Goal: Task Accomplishment & Management: Manage account settings

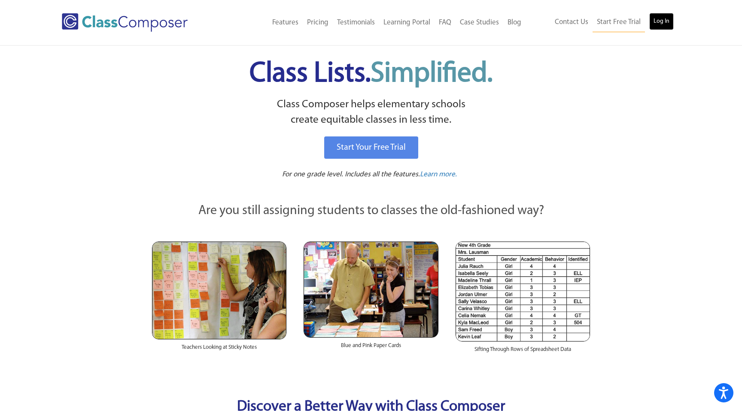
click at [662, 22] on link "Log In" at bounding box center [661, 21] width 24 height 17
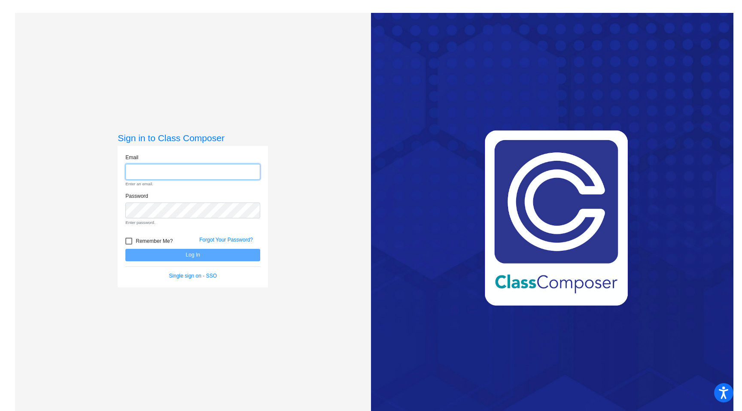
type input "[EMAIL_ADDRESS][DOMAIN_NAME]"
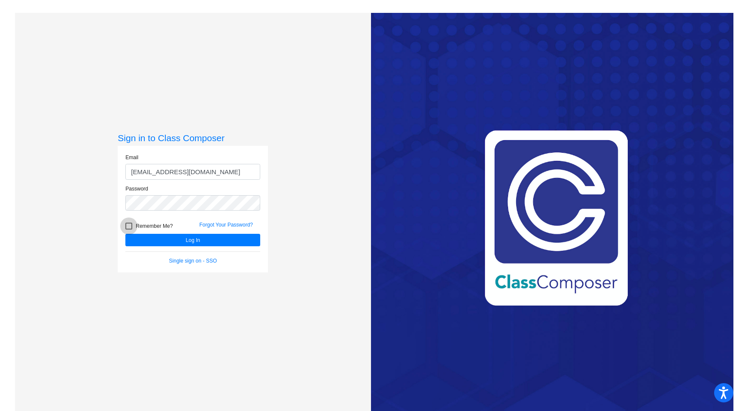
click at [127, 224] on div at bounding box center [128, 226] width 7 height 7
click at [128, 230] on input "Remember Me?" at bounding box center [128, 230] width 0 height 0
checkbox input "true"
click at [155, 237] on button "Log In" at bounding box center [192, 240] width 135 height 12
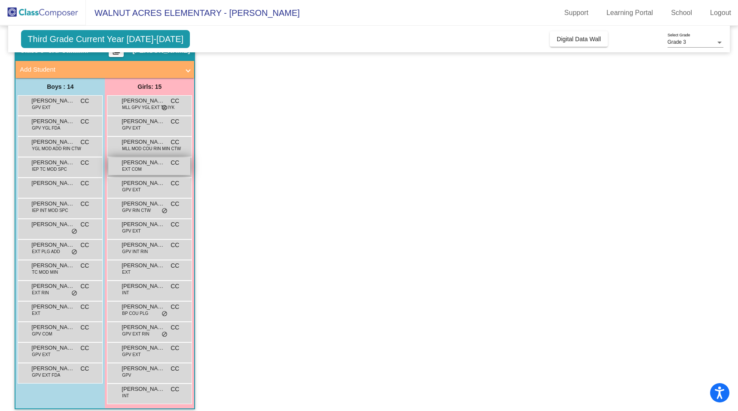
scroll to position [49, 0]
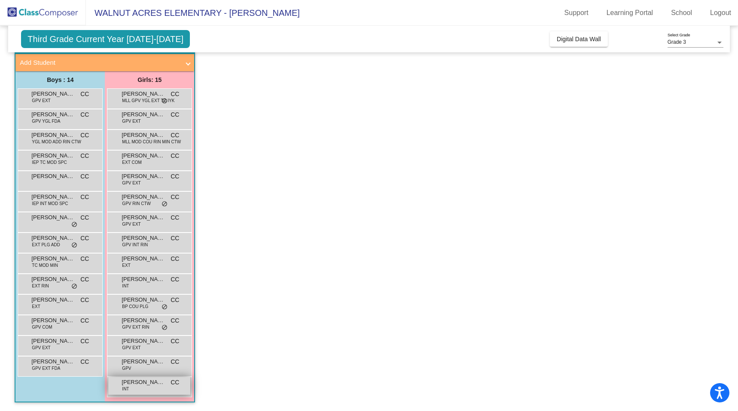
click at [149, 385] on span "[PERSON_NAME]" at bounding box center [143, 382] width 43 height 9
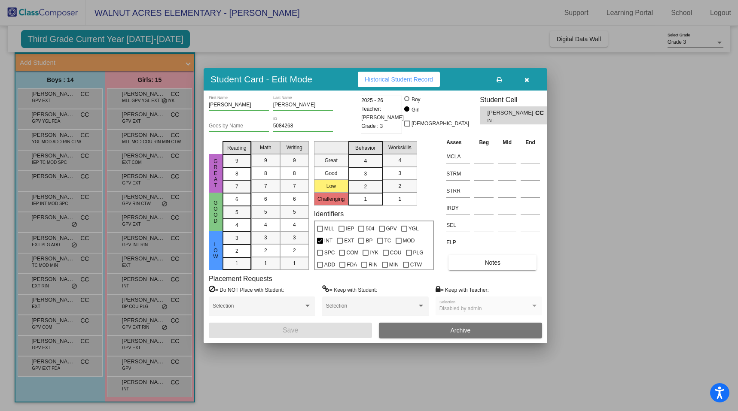
click at [527, 79] on icon "button" at bounding box center [526, 80] width 5 height 6
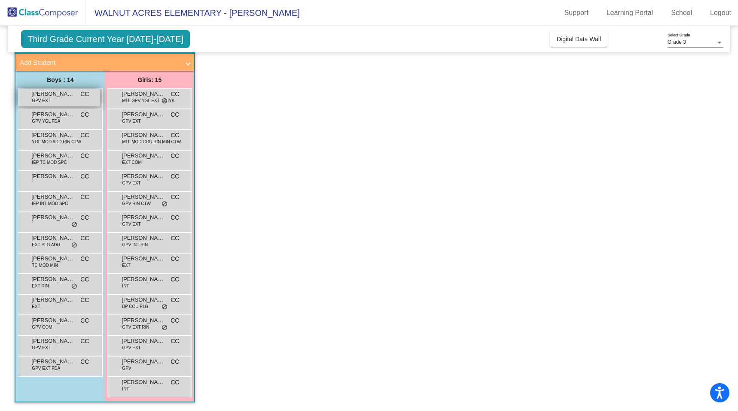
click at [57, 97] on span "[PERSON_NAME] [PERSON_NAME]" at bounding box center [52, 94] width 43 height 9
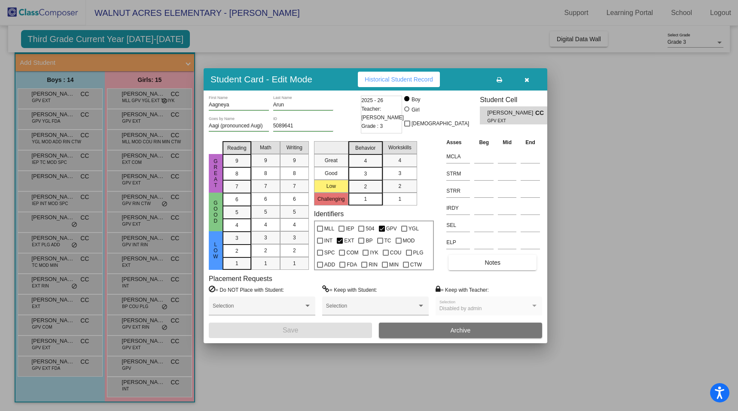
click at [55, 121] on div at bounding box center [369, 205] width 738 height 411
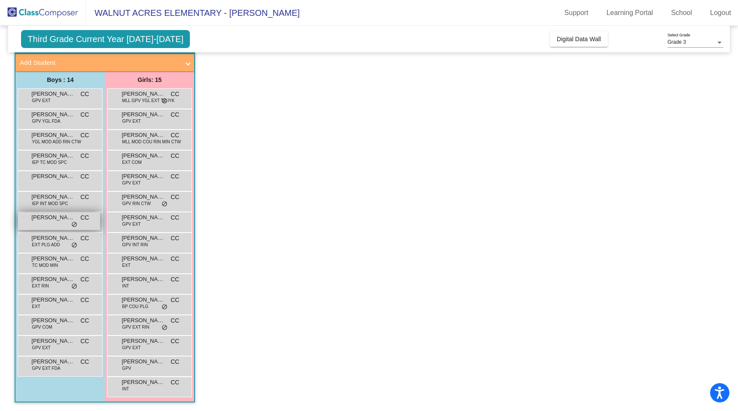
click at [44, 222] on div "Ethan Fudim CC lock do_not_disturb_alt" at bounding box center [59, 222] width 82 height 18
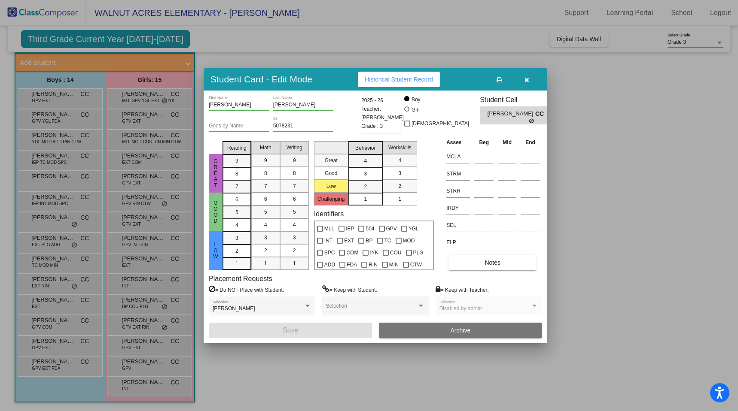
click at [123, 39] on div at bounding box center [369, 205] width 738 height 411
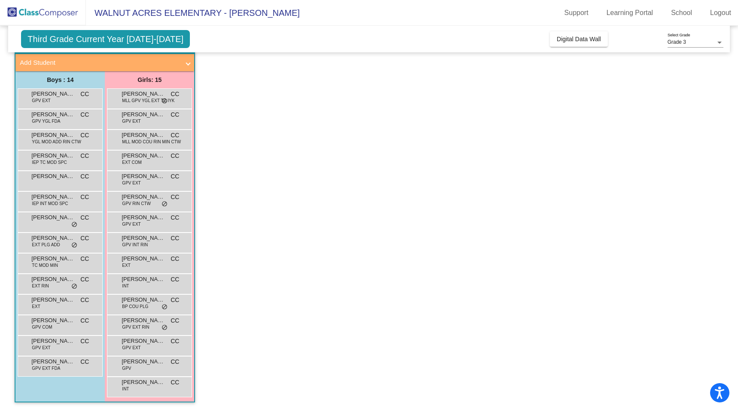
click at [188, 63] on span at bounding box center [187, 63] width 3 height 10
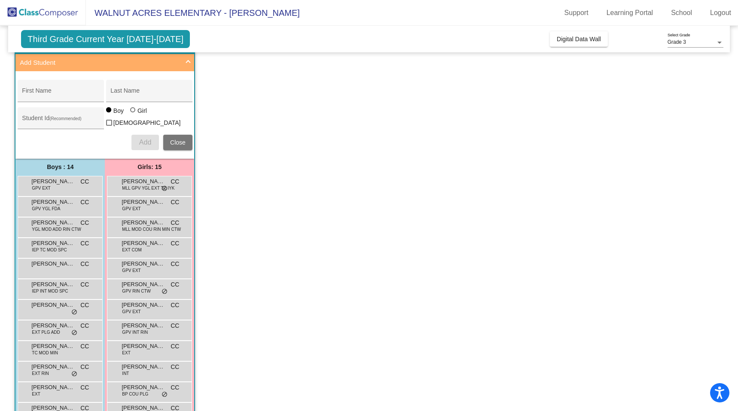
click at [116, 39] on span "Third Grade Current Year 2025-2026" at bounding box center [105, 39] width 169 height 18
click at [186, 58] on span at bounding box center [187, 63] width 3 height 10
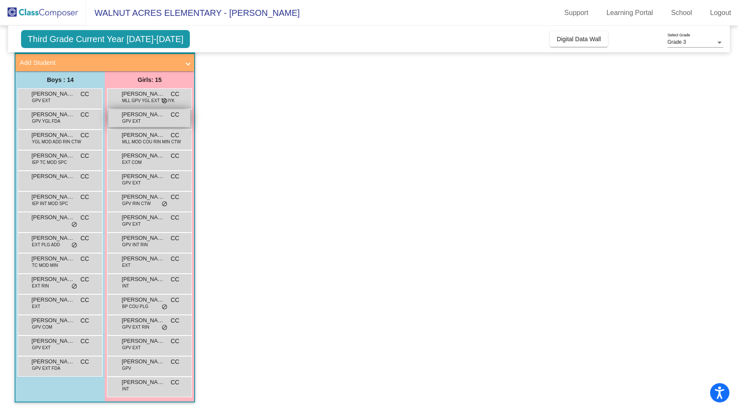
click at [143, 119] on div "Bailey Gagnon GPV EXT CC lock do_not_disturb_alt" at bounding box center [149, 118] width 82 height 18
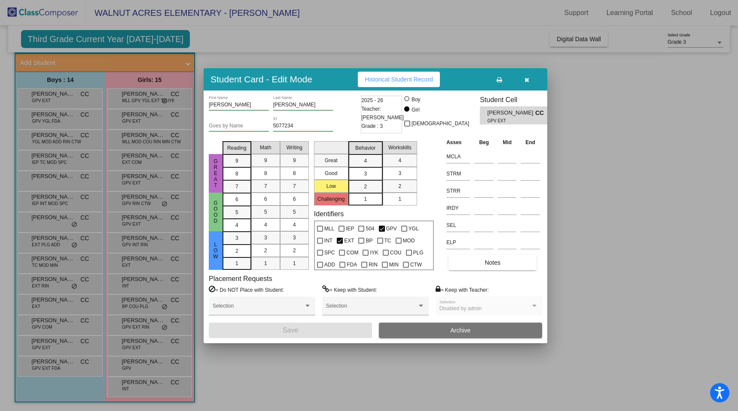
click at [143, 139] on div at bounding box center [369, 205] width 738 height 411
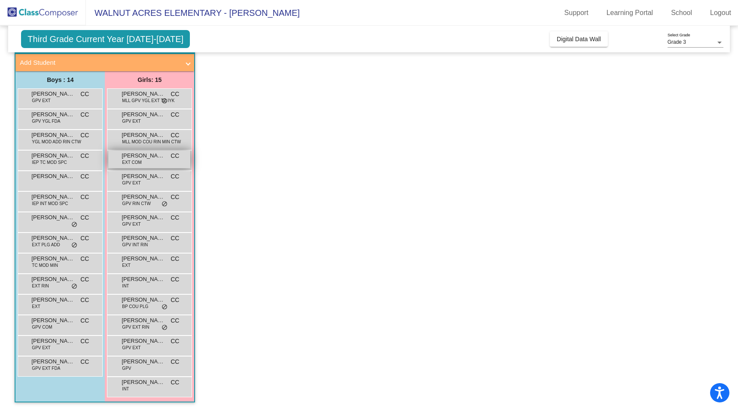
click at [144, 159] on span "Bridget Anne Collado" at bounding box center [143, 156] width 43 height 9
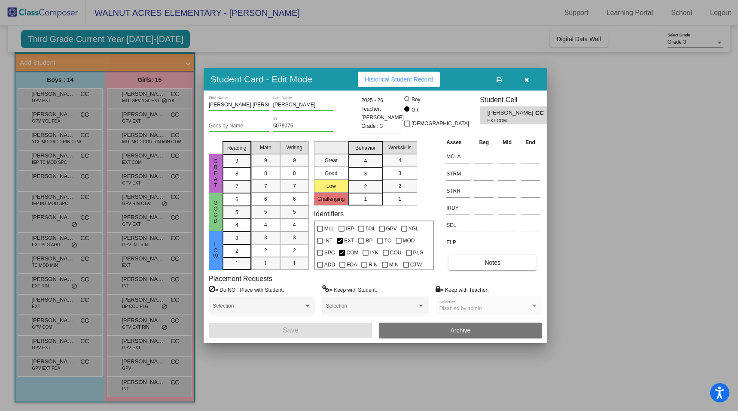
click at [149, 243] on div at bounding box center [369, 205] width 738 height 411
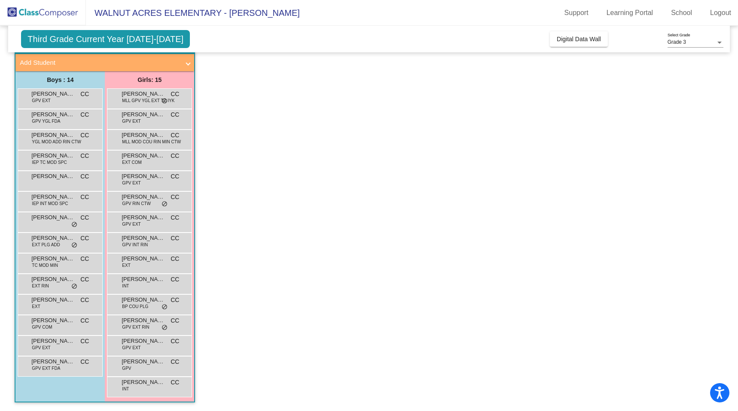
click at [149, 243] on div "Isabella Camille Byrd GPV INT RIN CC lock do_not_disturb_alt" at bounding box center [149, 242] width 82 height 18
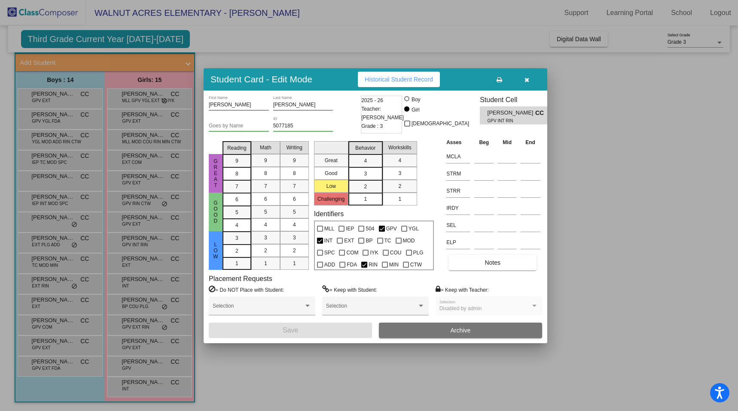
click at [148, 262] on div at bounding box center [369, 205] width 738 height 411
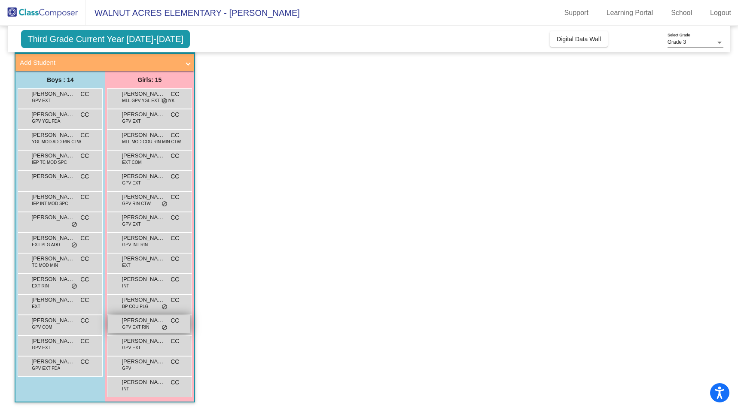
click at [137, 326] on span "GPV EXT RIN" at bounding box center [135, 327] width 27 height 6
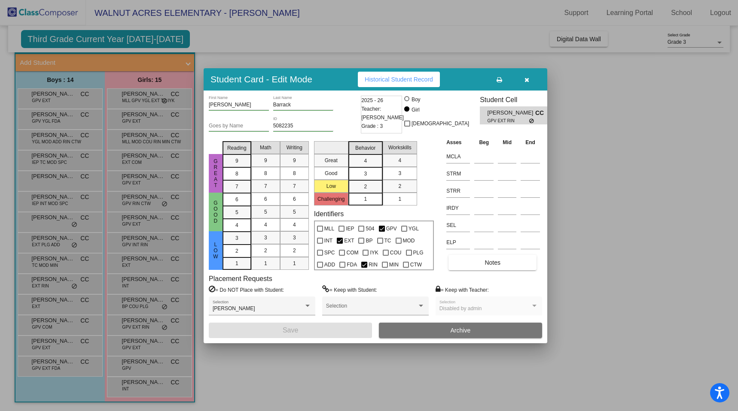
click at [54, 325] on div at bounding box center [369, 205] width 738 height 411
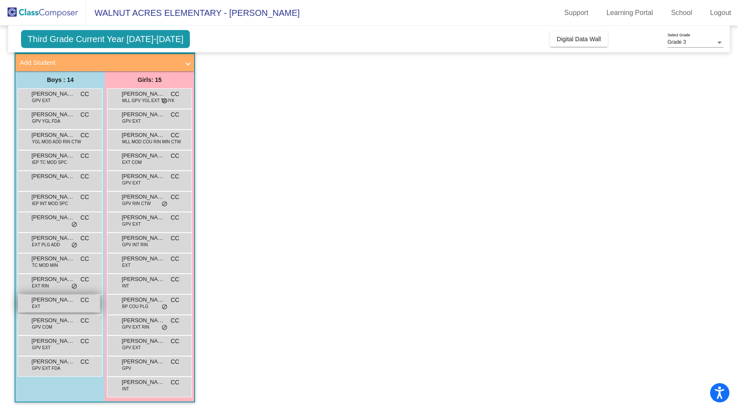
click at [58, 305] on div "Niko Carrillo EXT CC lock do_not_disturb_alt" at bounding box center [59, 304] width 82 height 18
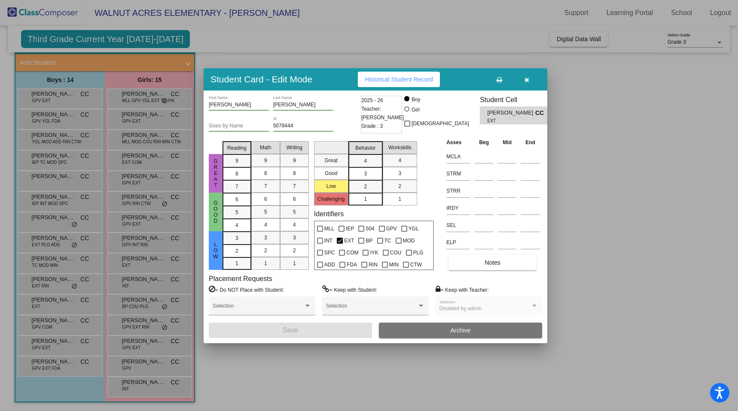
click at [57, 265] on div at bounding box center [369, 205] width 738 height 411
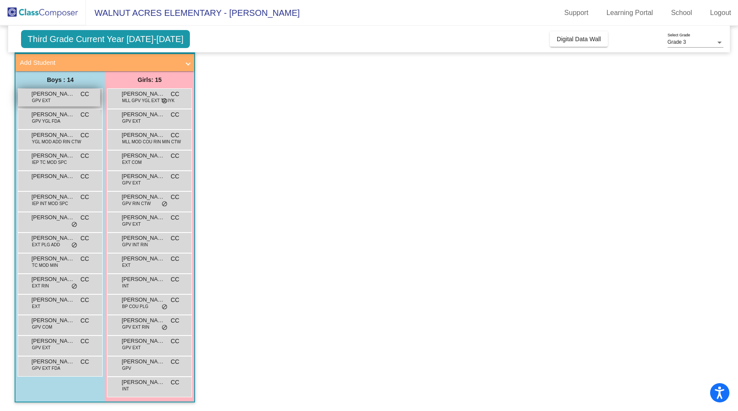
click at [54, 96] on span "Aagneya Arun" at bounding box center [52, 94] width 43 height 9
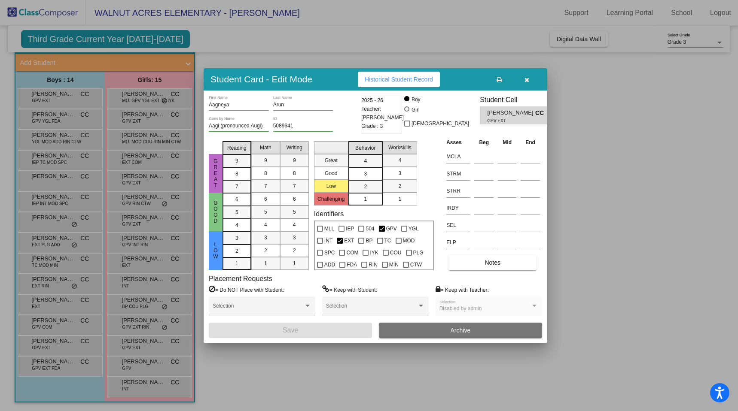
click at [49, 119] on div at bounding box center [369, 205] width 738 height 411
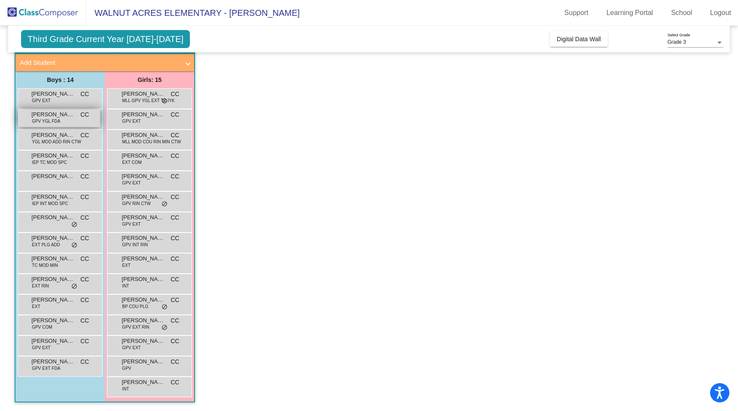
click at [59, 122] on span "GPV YGL FDA" at bounding box center [46, 121] width 28 height 6
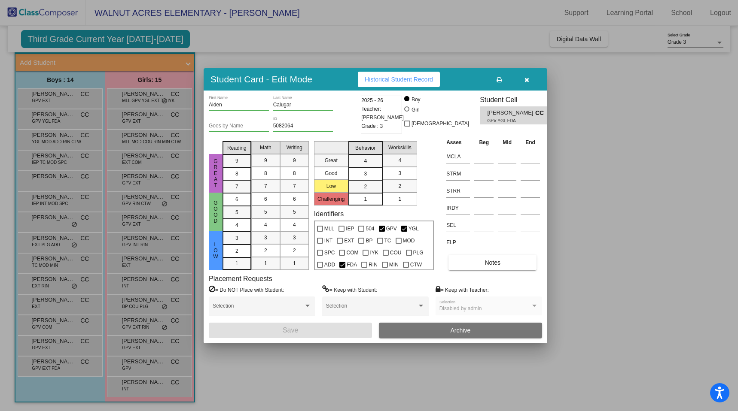
click at [52, 137] on div at bounding box center [369, 205] width 738 height 411
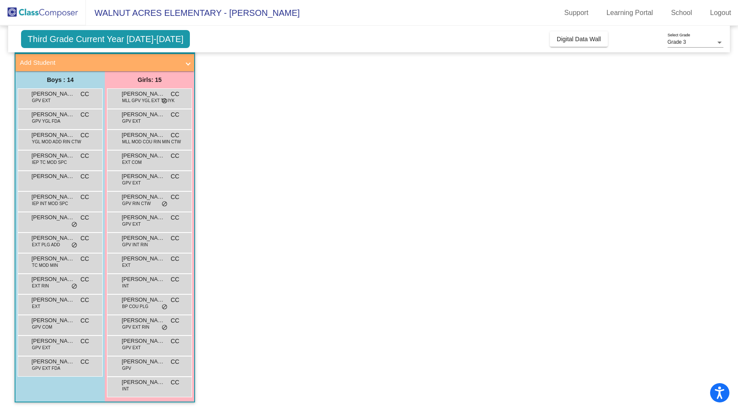
click at [52, 137] on span "Callan Naughton" at bounding box center [52, 135] width 43 height 9
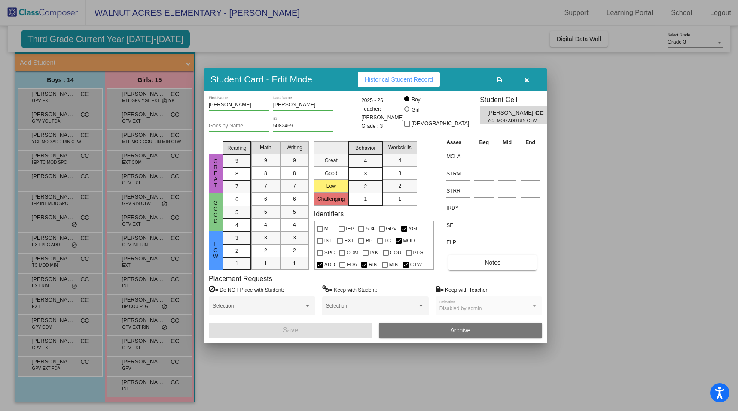
click at [56, 158] on div at bounding box center [369, 205] width 738 height 411
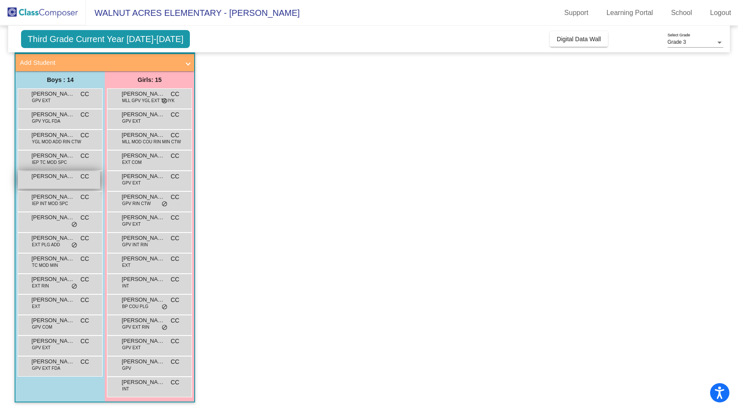
click at [52, 180] on span "Denton Coleman" at bounding box center [52, 176] width 43 height 9
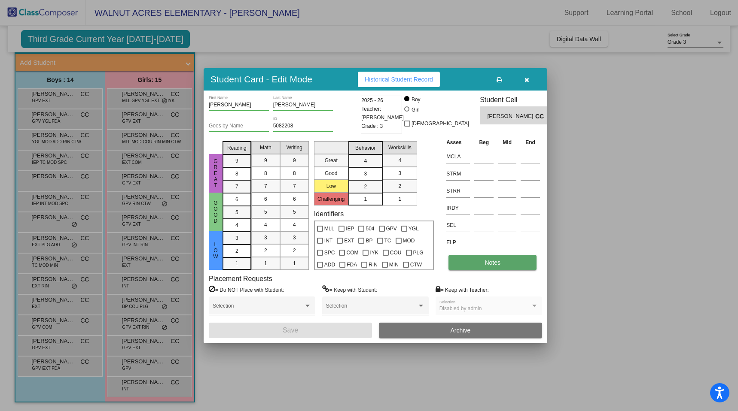
click at [477, 260] on button "Notes" at bounding box center [492, 262] width 88 height 15
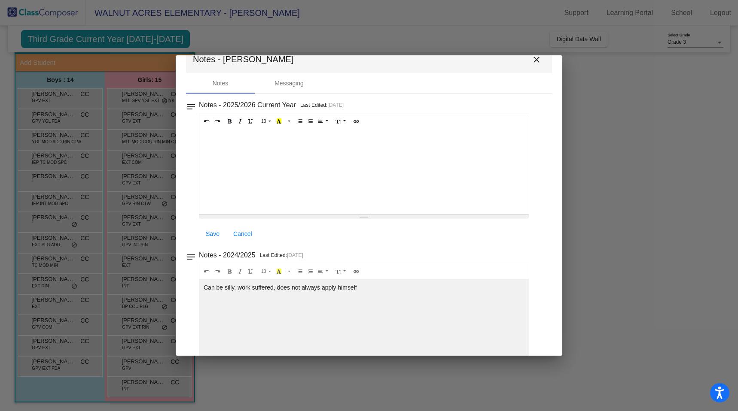
scroll to position [0, 0]
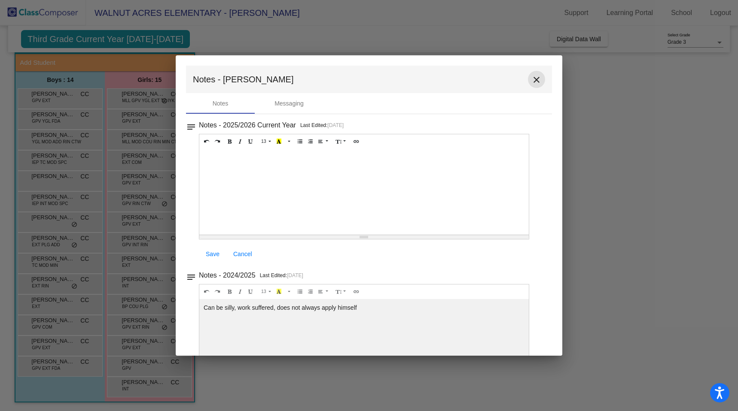
click at [531, 80] on mat-icon "close" at bounding box center [536, 80] width 10 height 10
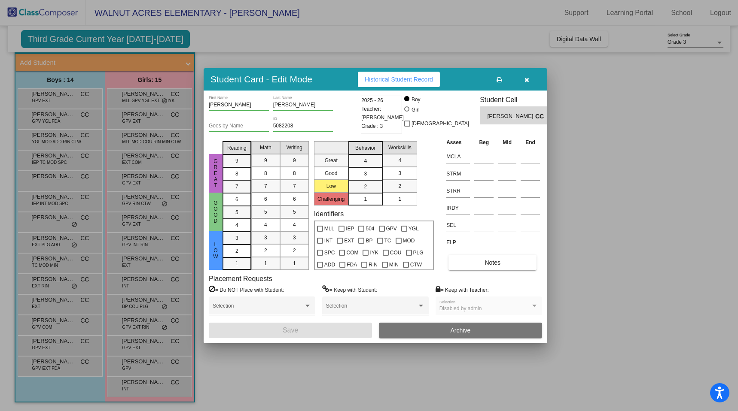
click at [134, 97] on div at bounding box center [369, 205] width 738 height 411
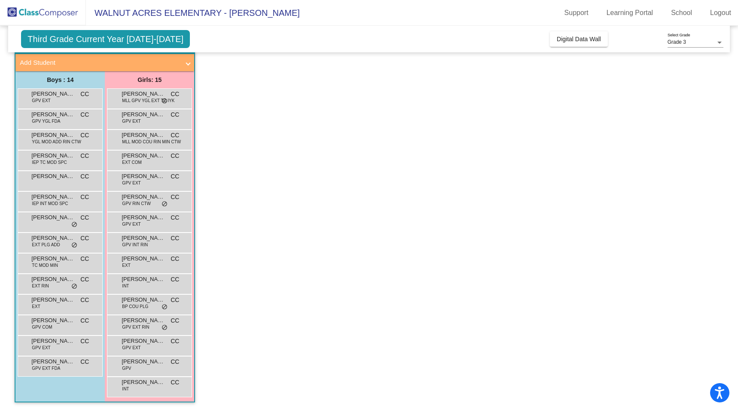
click at [134, 97] on span "MLL GPV YGL EXT TC IYK" at bounding box center [148, 100] width 52 height 6
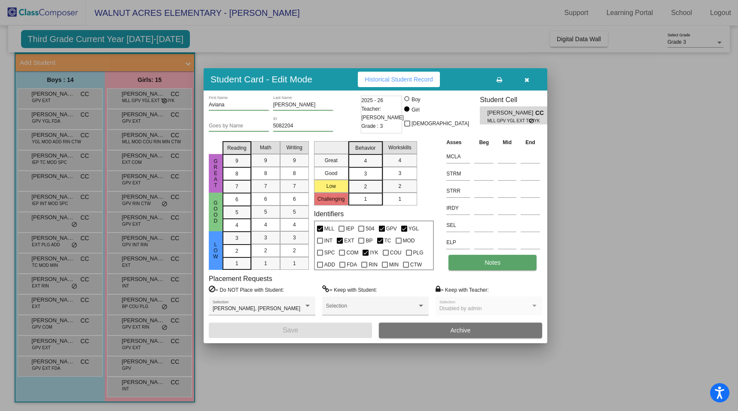
click at [500, 262] on span "Notes" at bounding box center [492, 262] width 16 height 7
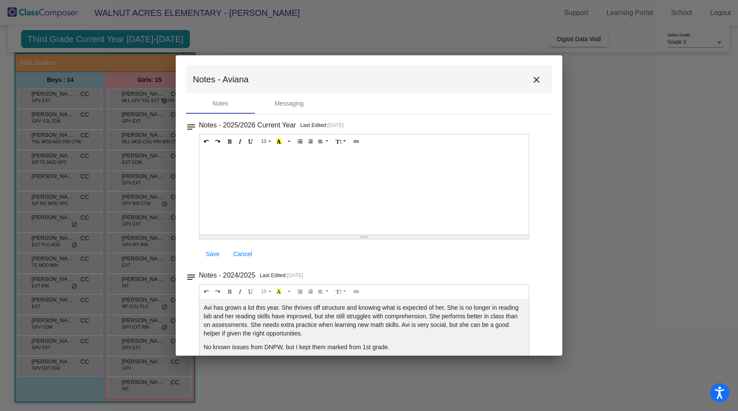
click at [532, 77] on mat-icon "close" at bounding box center [536, 80] width 10 height 10
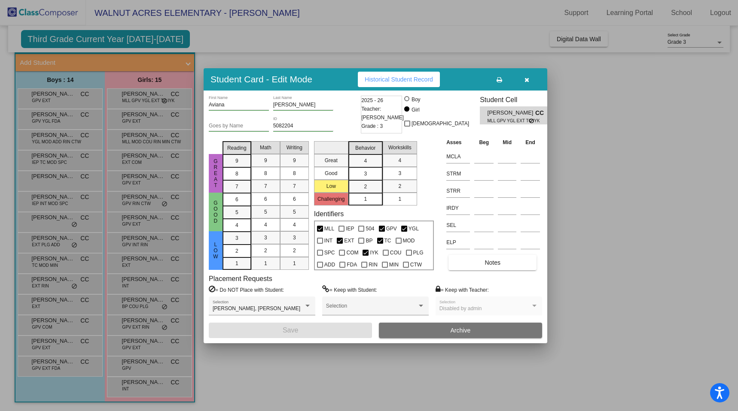
click at [153, 119] on div at bounding box center [369, 205] width 738 height 411
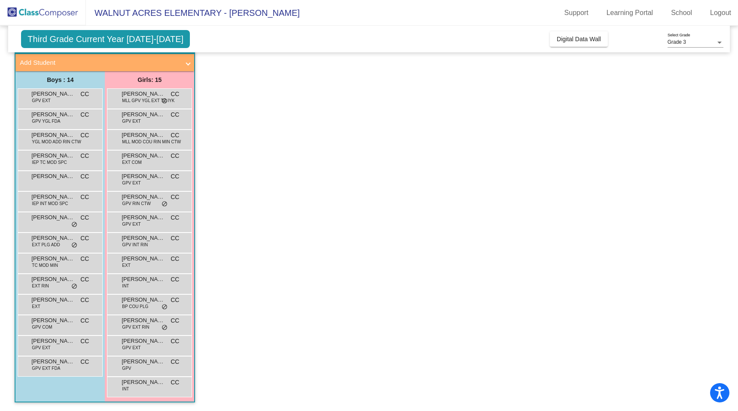
click at [153, 119] on div "Bailey Gagnon GPV EXT CC lock do_not_disturb_alt" at bounding box center [149, 118] width 82 height 18
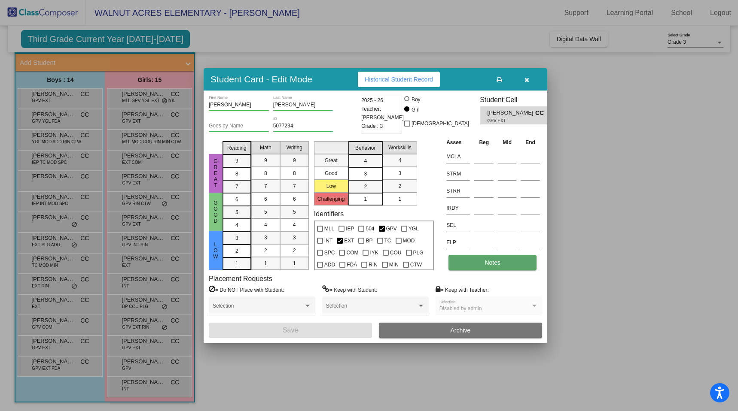
click at [507, 261] on button "Notes" at bounding box center [492, 262] width 88 height 15
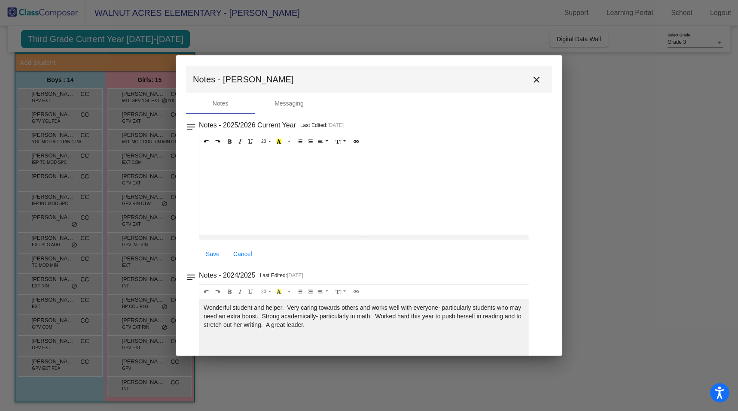
click at [532, 80] on mat-icon "close" at bounding box center [536, 80] width 10 height 10
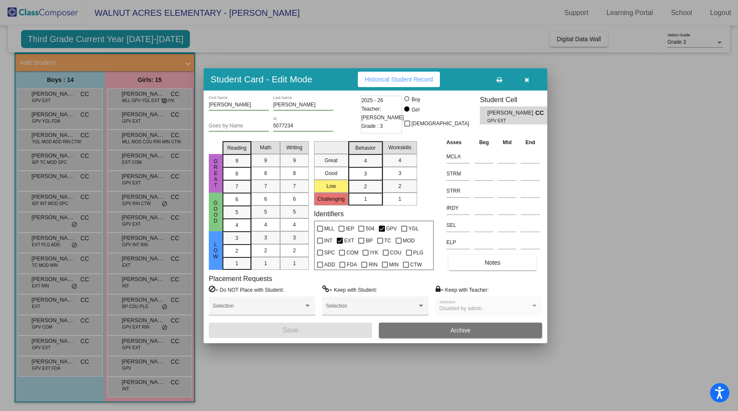
click at [143, 141] on div at bounding box center [369, 205] width 738 height 411
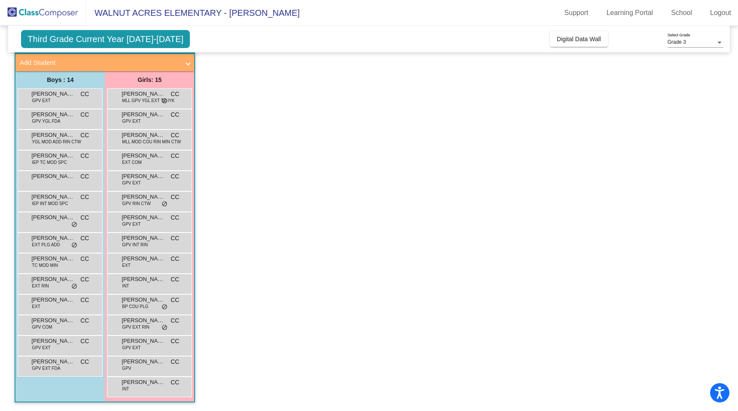
click at [143, 141] on span "MLL MOD COU RIN MIN CTW" at bounding box center [151, 142] width 59 height 6
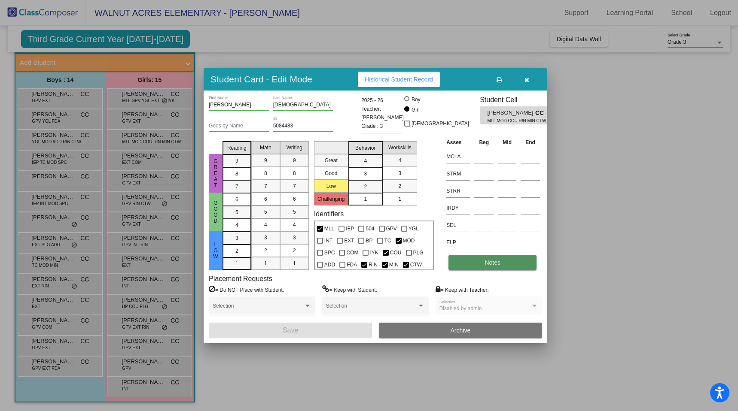
click at [459, 262] on button "Notes" at bounding box center [492, 262] width 88 height 15
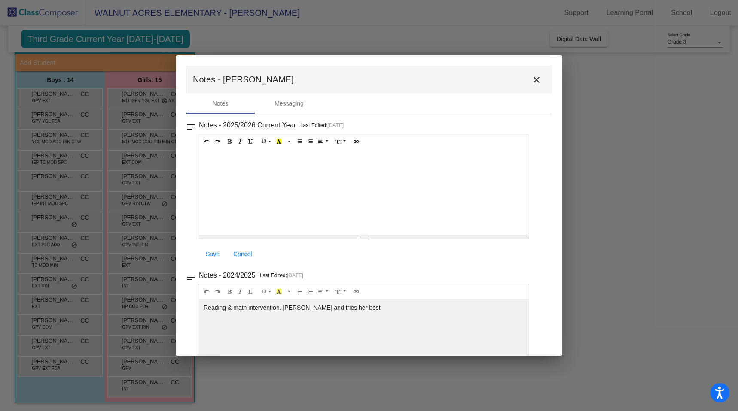
click at [531, 78] on mat-icon "close" at bounding box center [536, 80] width 10 height 10
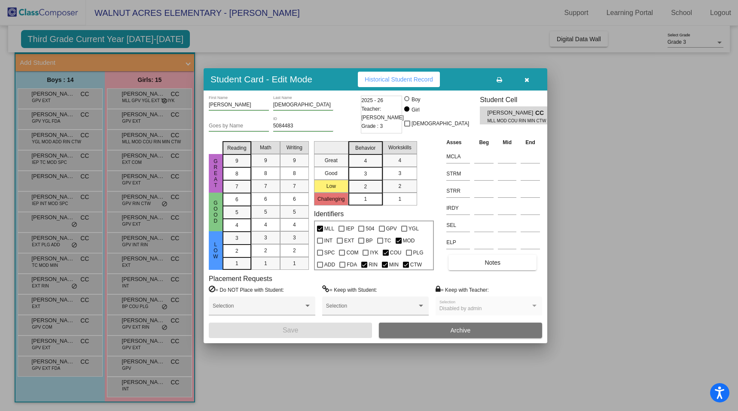
click at [527, 78] on icon "button" at bounding box center [526, 80] width 5 height 6
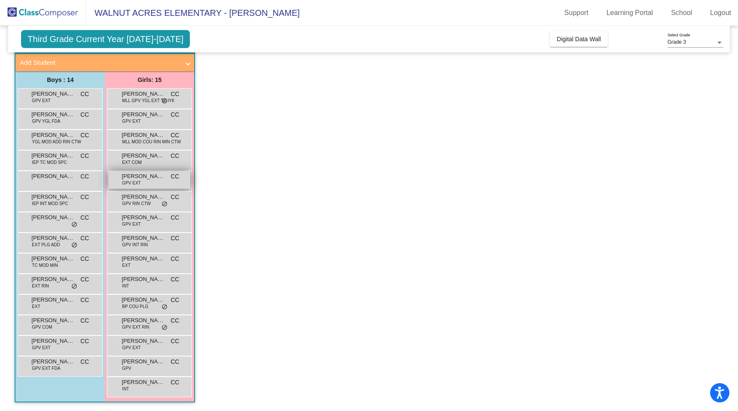
click at [145, 179] on span "Emilia Battenberg" at bounding box center [143, 176] width 43 height 9
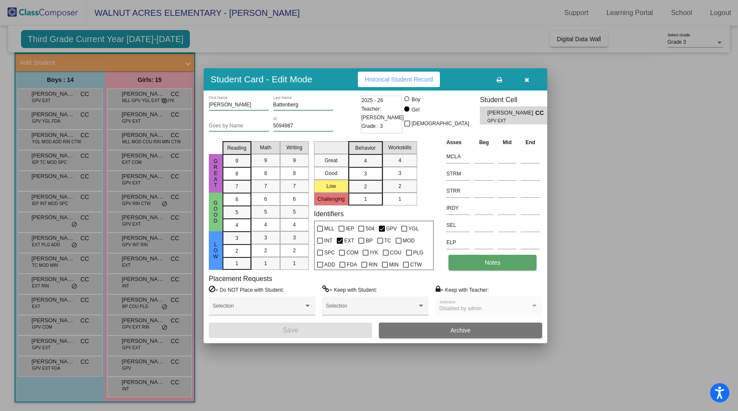
click at [490, 262] on span "Notes" at bounding box center [492, 262] width 16 height 7
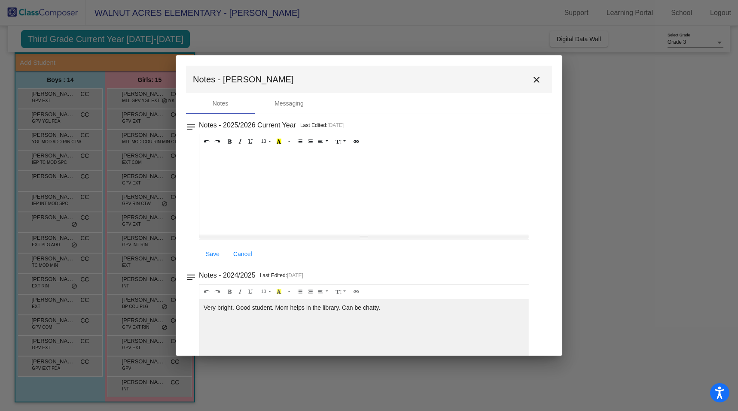
click at [532, 76] on mat-icon "close" at bounding box center [536, 80] width 10 height 10
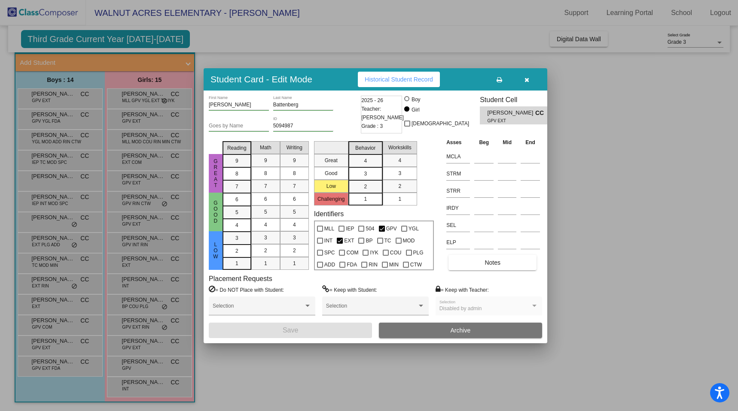
click at [143, 200] on div at bounding box center [369, 205] width 738 height 411
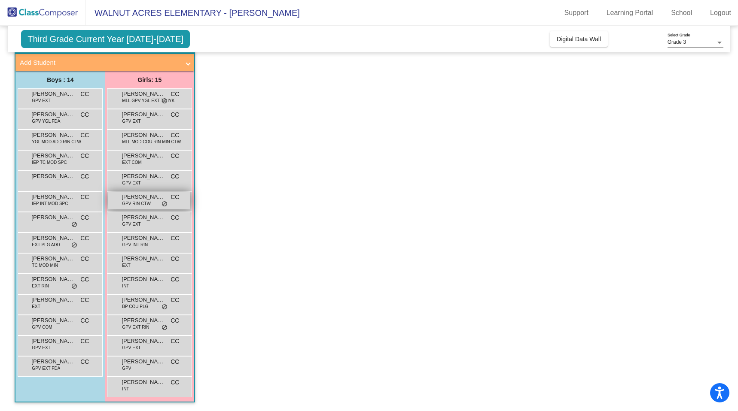
click at [144, 203] on span "GPV RIN CTW" at bounding box center [136, 204] width 29 height 6
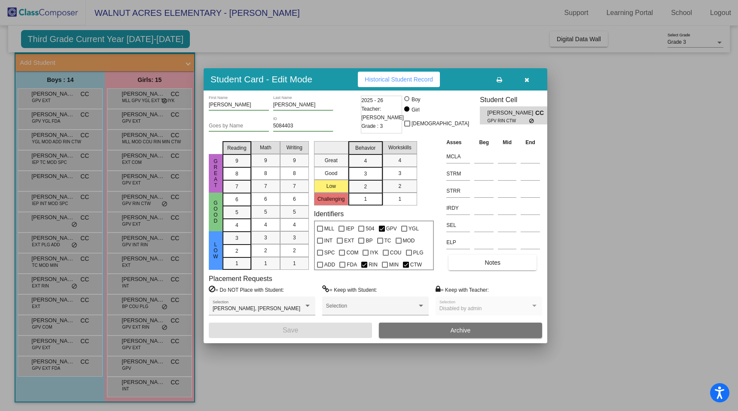
click at [526, 79] on icon "button" at bounding box center [526, 80] width 5 height 6
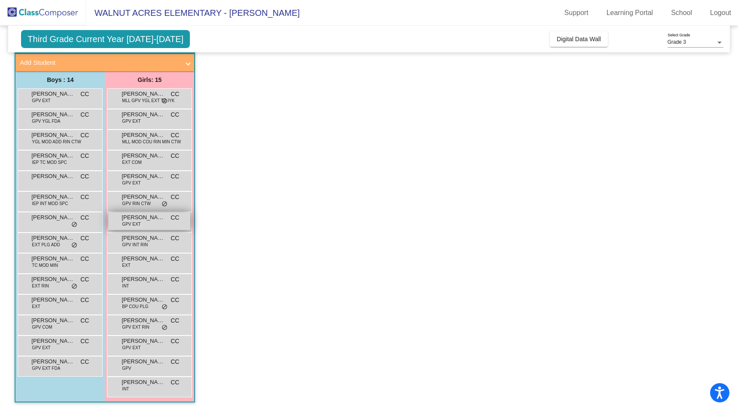
click at [146, 219] on span "Harper Sill" at bounding box center [143, 217] width 43 height 9
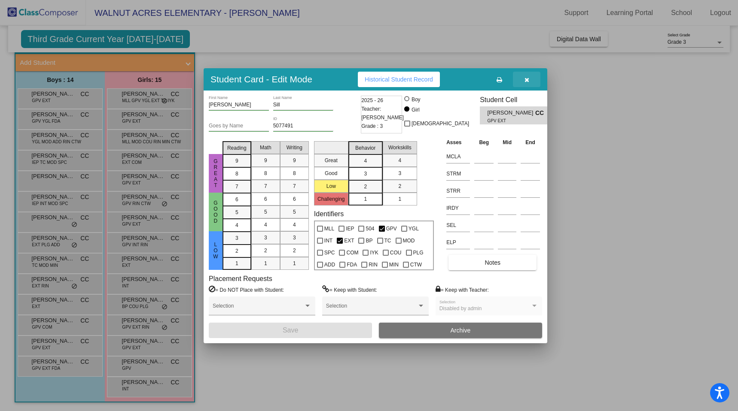
click at [526, 80] on icon "button" at bounding box center [526, 80] width 5 height 6
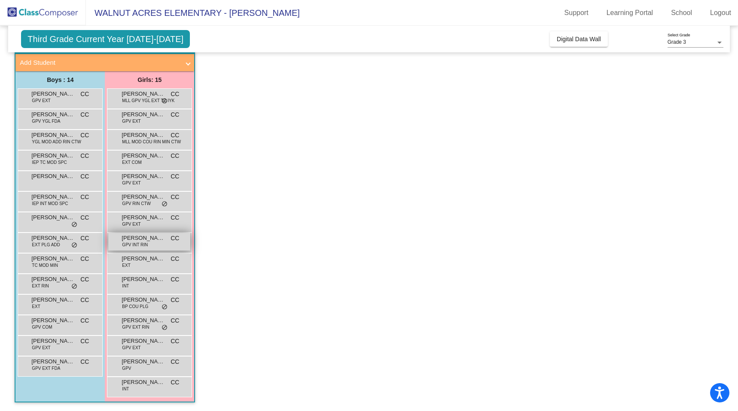
click at [143, 243] on span "GPV INT RIN" at bounding box center [135, 245] width 26 height 6
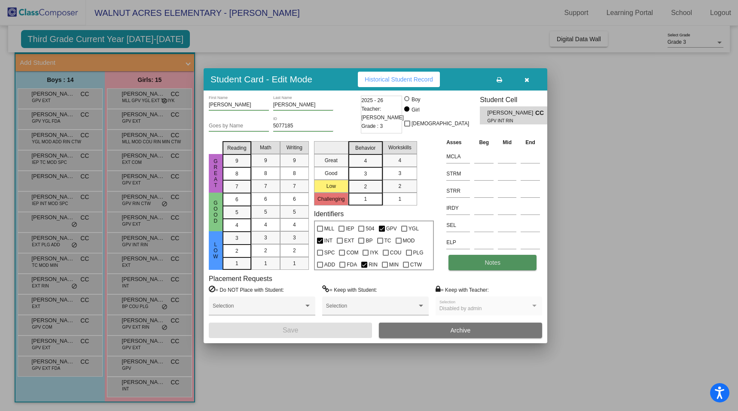
click at [470, 259] on button "Notes" at bounding box center [492, 262] width 88 height 15
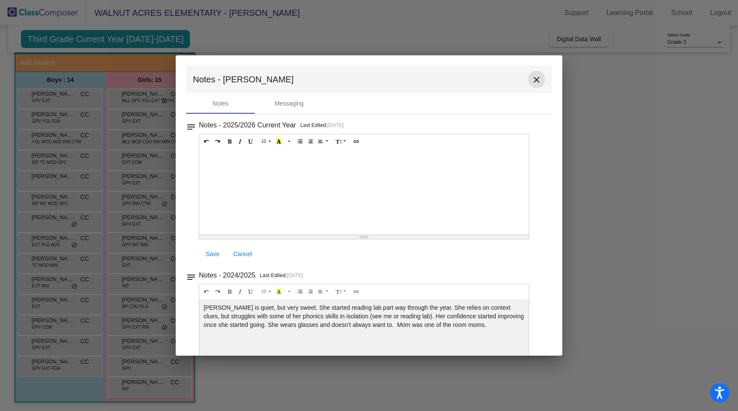
click at [532, 79] on mat-icon "close" at bounding box center [536, 80] width 10 height 10
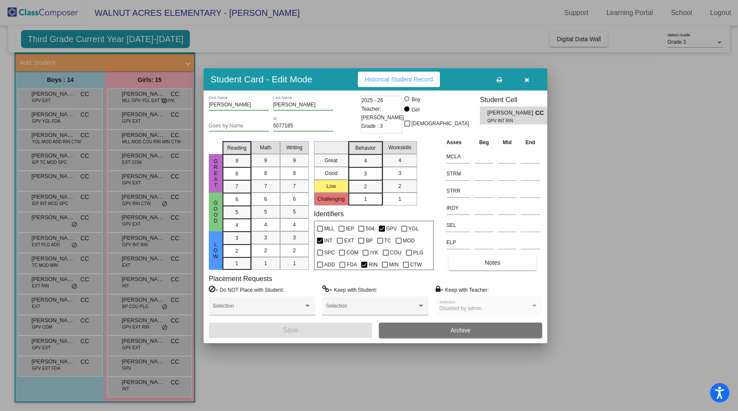
click at [116, 222] on div at bounding box center [369, 205] width 738 height 411
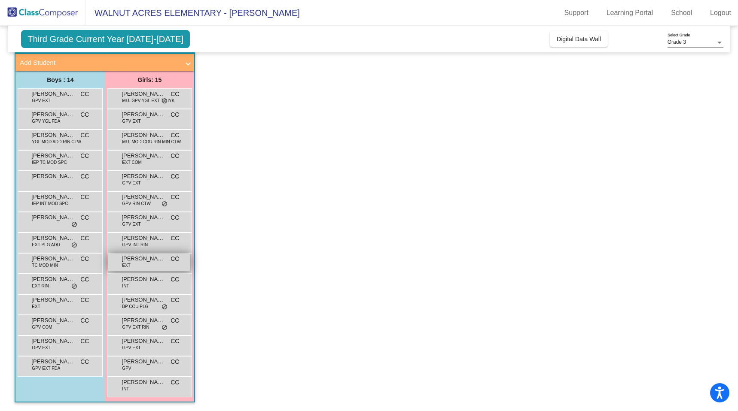
click at [121, 265] on div "Jillian Sophia Bagoyo EXT CC lock do_not_disturb_alt" at bounding box center [149, 263] width 82 height 18
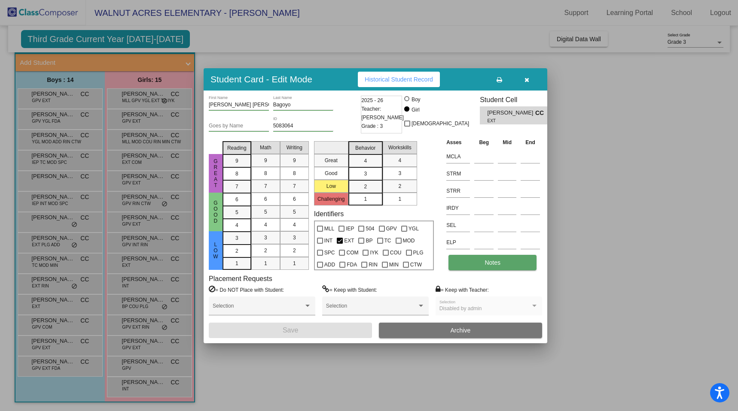
click at [506, 260] on button "Notes" at bounding box center [492, 262] width 88 height 15
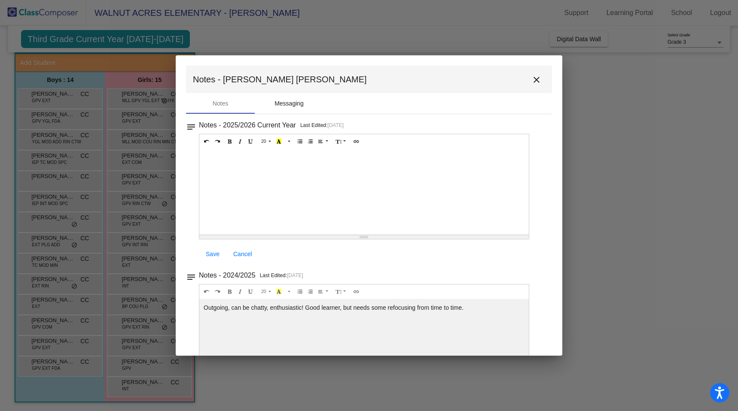
click at [286, 101] on div "Messaging" at bounding box center [288, 103] width 29 height 9
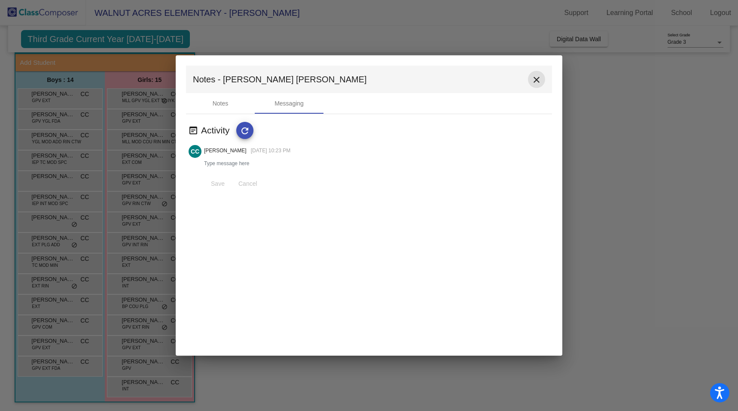
click at [536, 77] on mat-icon "close" at bounding box center [536, 80] width 10 height 10
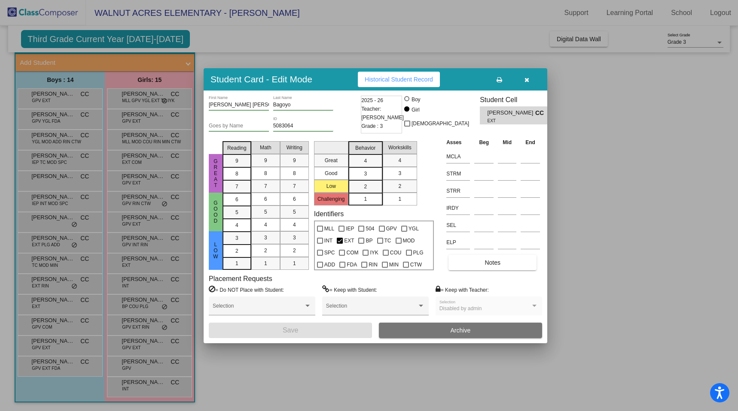
click at [394, 79] on span "Historical Student Record" at bounding box center [399, 79] width 68 height 7
click at [526, 78] on icon "button" at bounding box center [526, 80] width 5 height 6
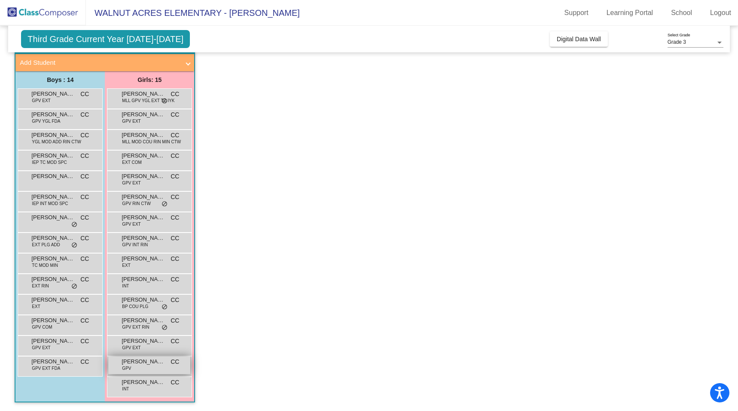
click at [140, 364] on span "Sophie Feudale" at bounding box center [143, 362] width 43 height 9
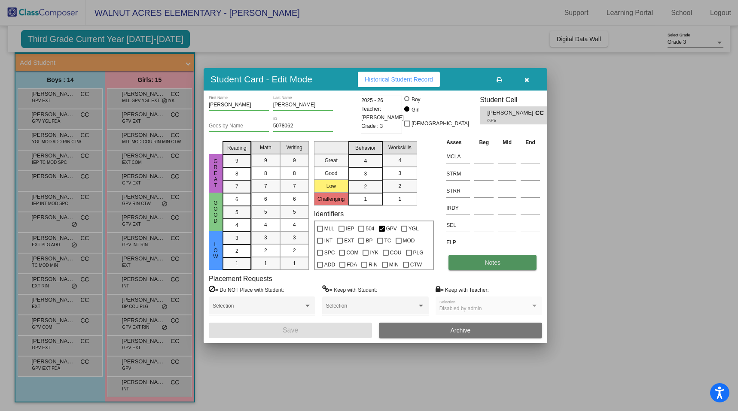
click at [509, 262] on button "Notes" at bounding box center [492, 262] width 88 height 15
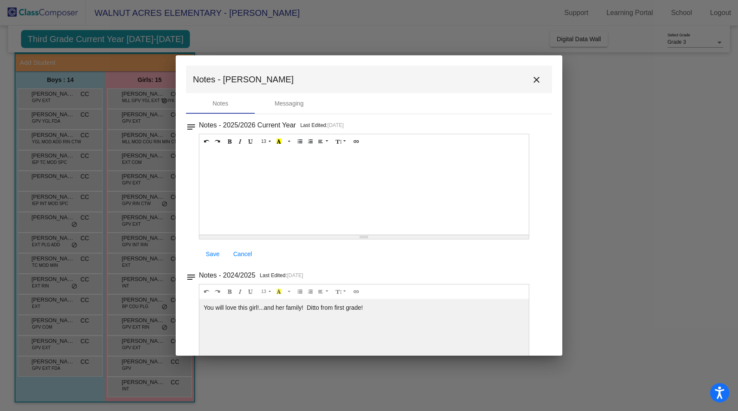
click at [531, 80] on mat-icon "close" at bounding box center [536, 80] width 10 height 10
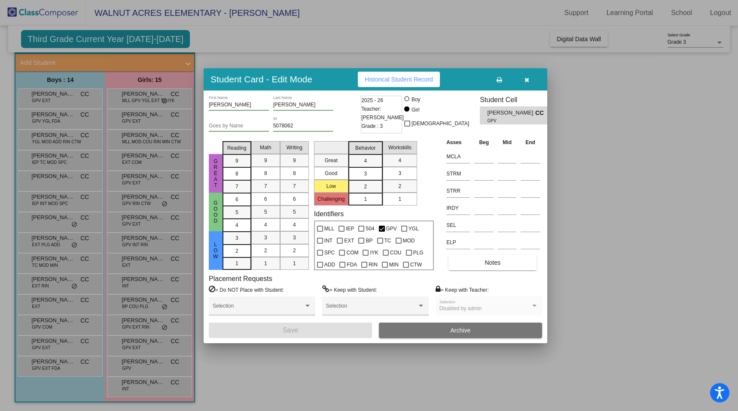
click at [58, 371] on div at bounding box center [369, 205] width 738 height 411
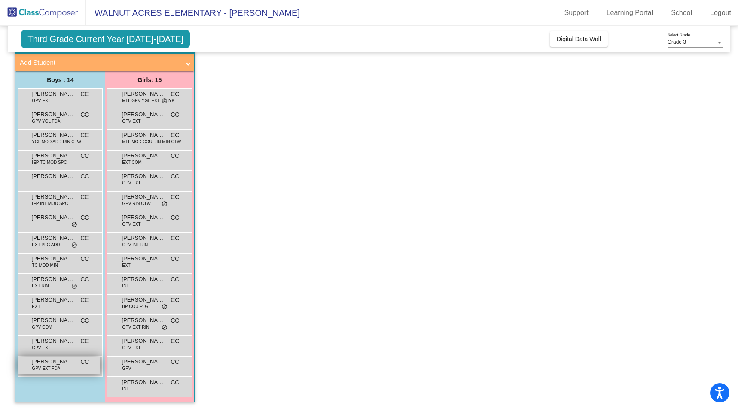
click at [58, 367] on span "GPV EXT FDA" at bounding box center [46, 368] width 28 height 6
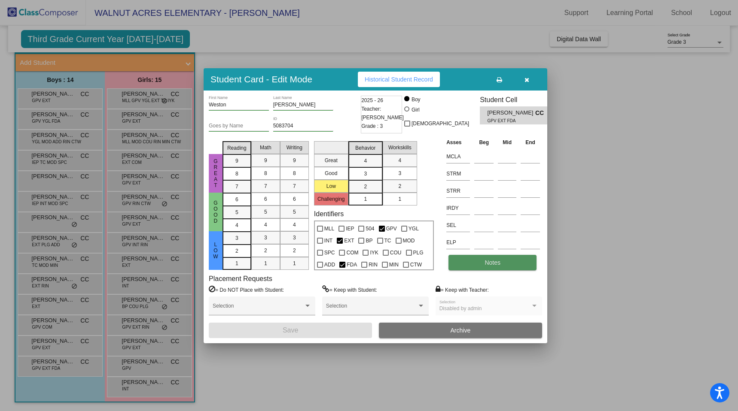
click at [496, 261] on span "Notes" at bounding box center [492, 262] width 16 height 7
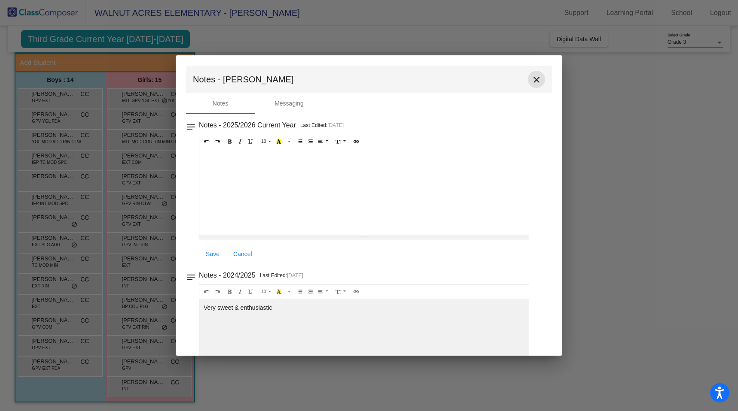
click at [532, 78] on mat-icon "close" at bounding box center [536, 80] width 10 height 10
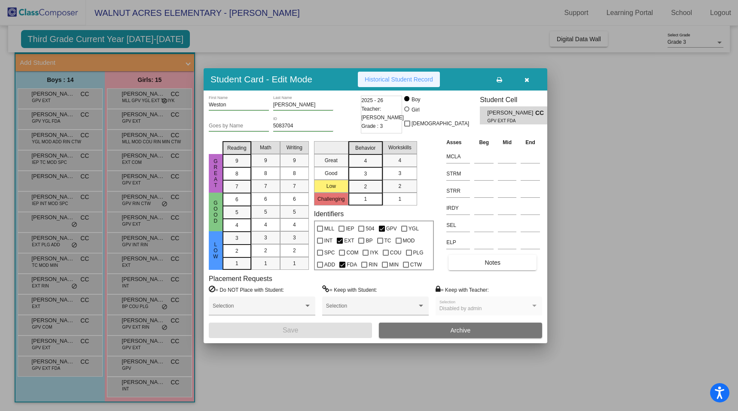
click at [403, 79] on span "Historical Student Record" at bounding box center [399, 79] width 68 height 7
click at [49, 344] on div at bounding box center [369, 205] width 738 height 411
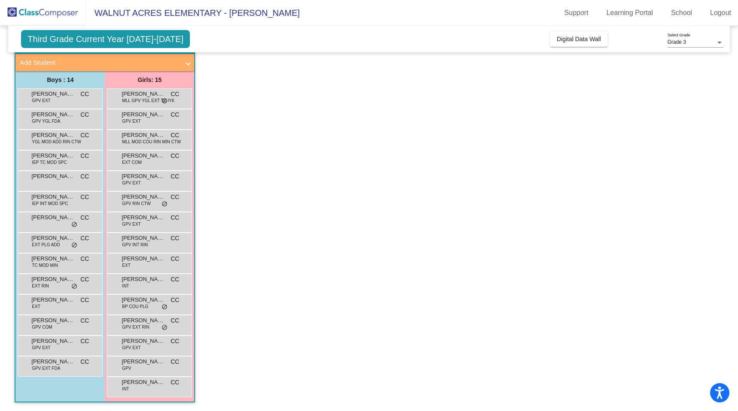
click at [49, 344] on span "Rhys Azama" at bounding box center [52, 341] width 43 height 9
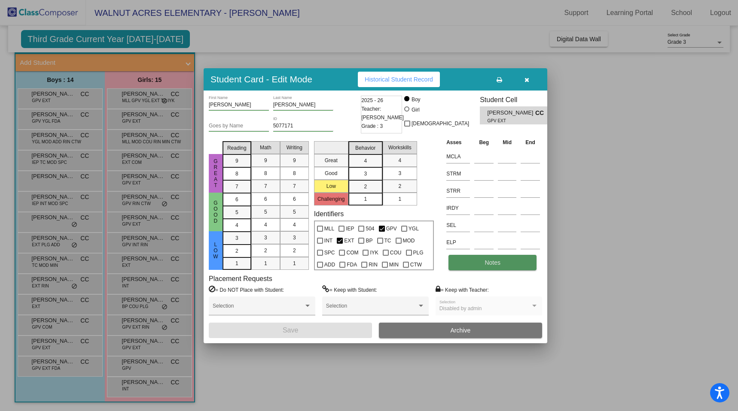
click at [474, 260] on button "Notes" at bounding box center [492, 262] width 88 height 15
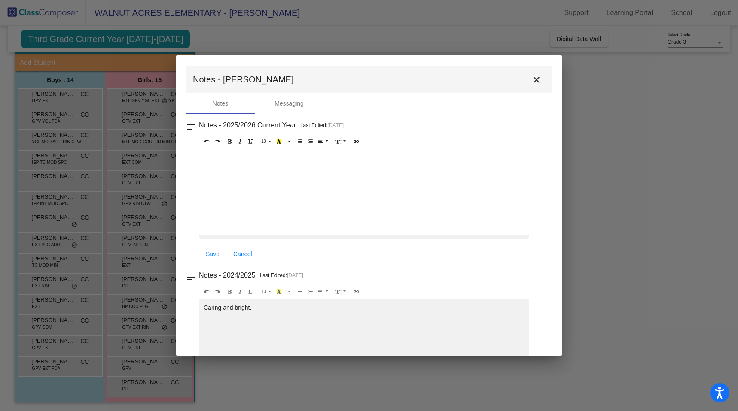
click at [535, 79] on mat-icon "close" at bounding box center [536, 80] width 10 height 10
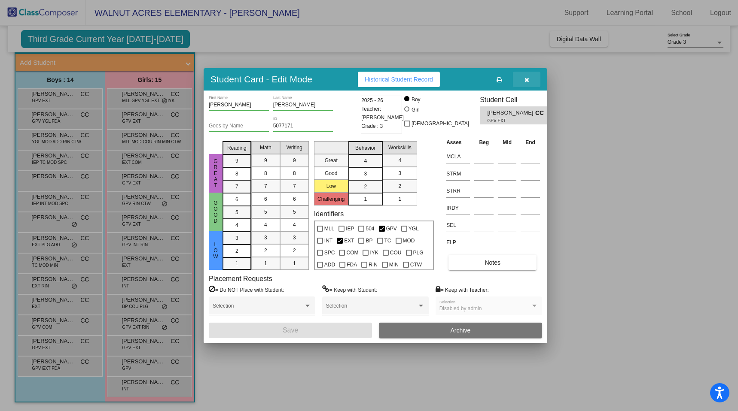
click at [523, 81] on button "button" at bounding box center [526, 79] width 27 height 15
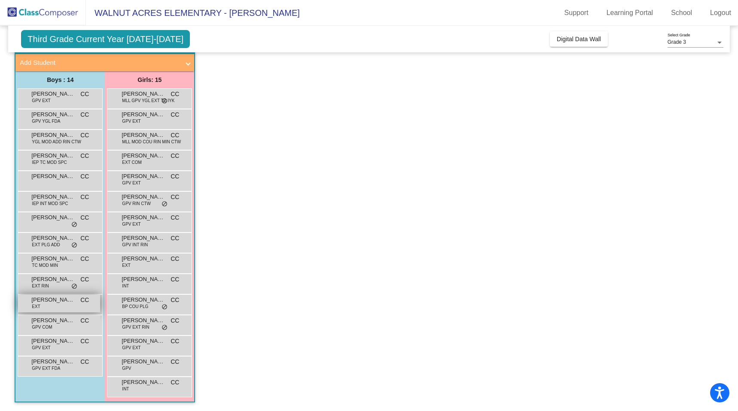
click at [63, 302] on span "Niko Carrillo" at bounding box center [52, 300] width 43 height 9
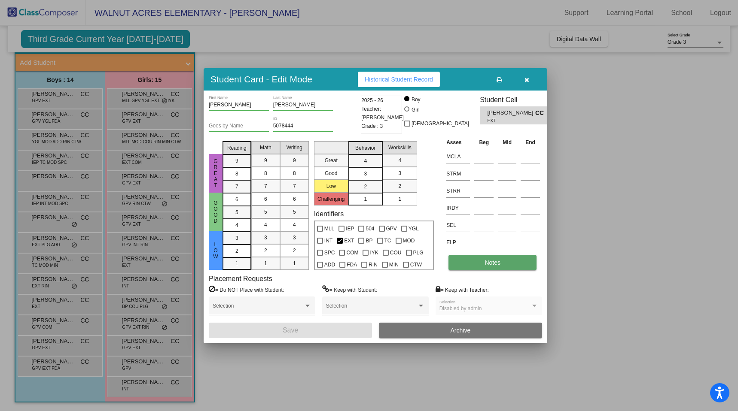
click at [495, 260] on span "Notes" at bounding box center [492, 262] width 16 height 7
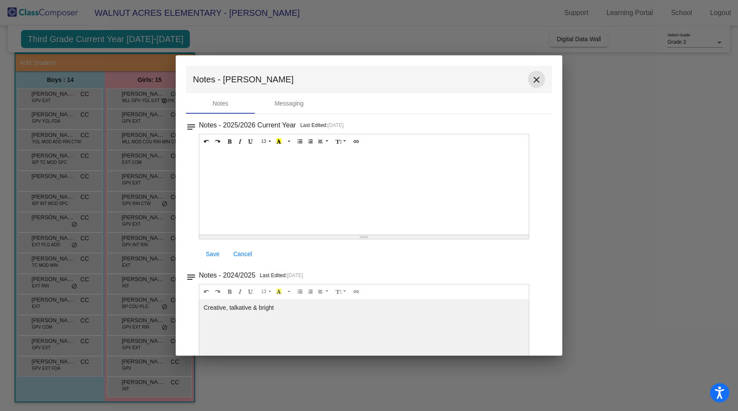
click at [531, 80] on mat-icon "close" at bounding box center [536, 80] width 10 height 10
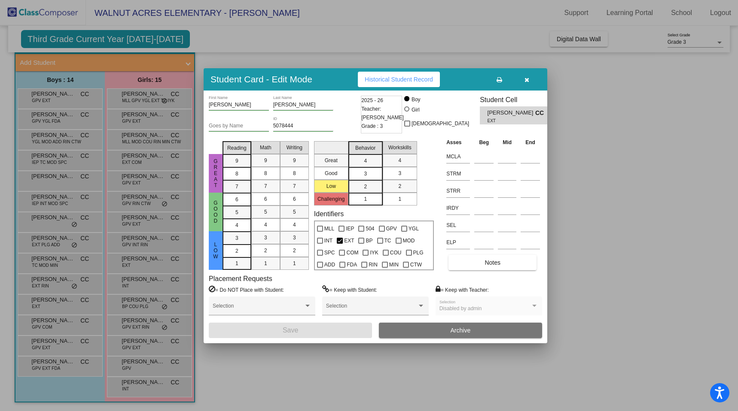
click at [399, 81] on span "Historical Student Record" at bounding box center [399, 79] width 68 height 7
click at [48, 266] on div at bounding box center [369, 205] width 738 height 411
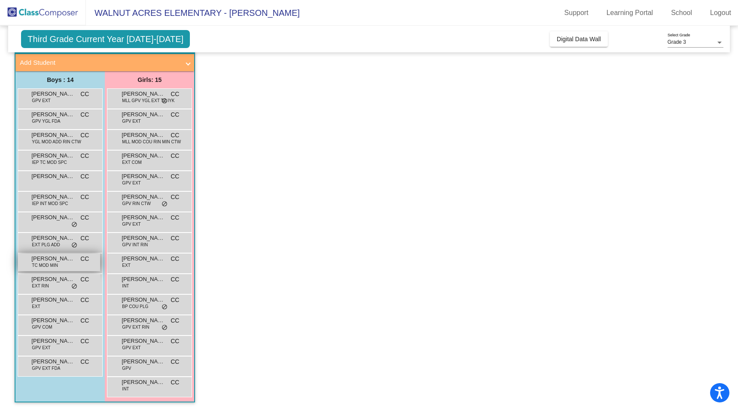
click at [48, 262] on span "TC MOD MIN" at bounding box center [45, 265] width 26 height 6
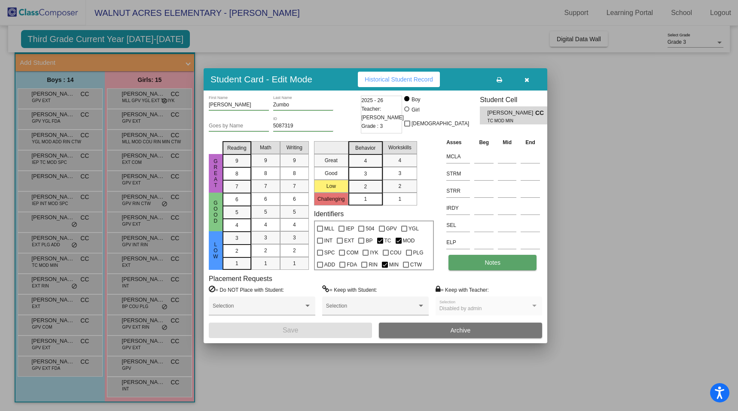
click at [478, 260] on button "Notes" at bounding box center [492, 262] width 88 height 15
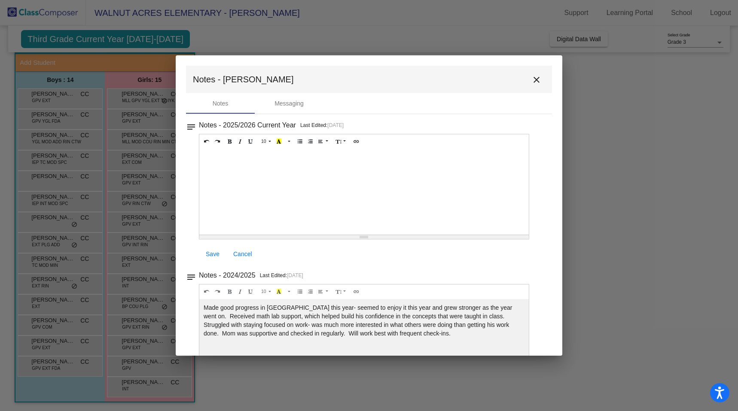
click at [534, 75] on mat-icon "close" at bounding box center [536, 80] width 10 height 10
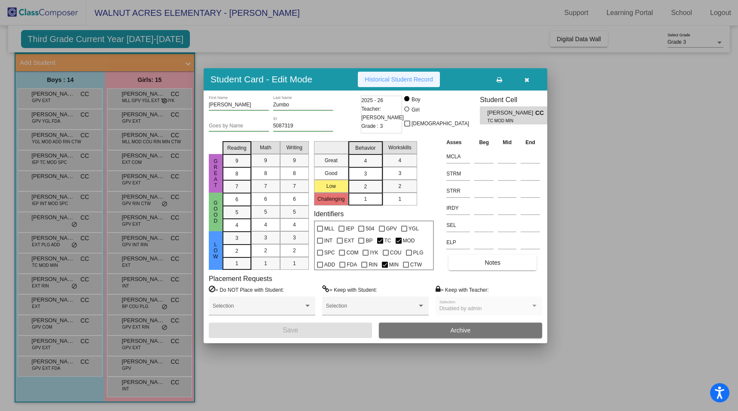
click at [401, 78] on span "Historical Student Record" at bounding box center [399, 79] width 68 height 7
click at [64, 243] on div at bounding box center [369, 205] width 738 height 411
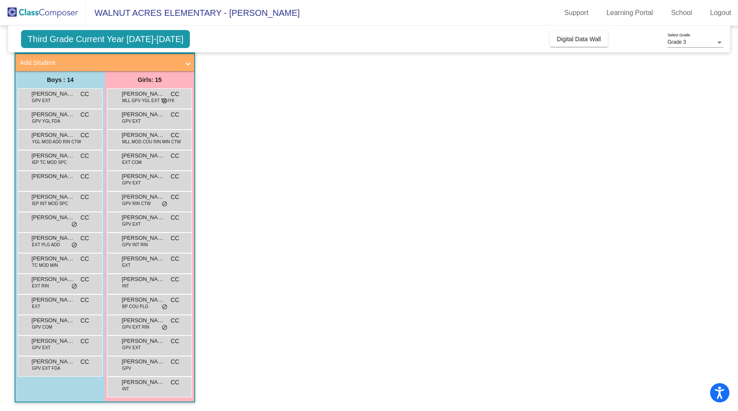
click at [64, 243] on div "Hillel Gayer EXT PLG ADD CC lock do_not_disturb_alt" at bounding box center [59, 242] width 82 height 18
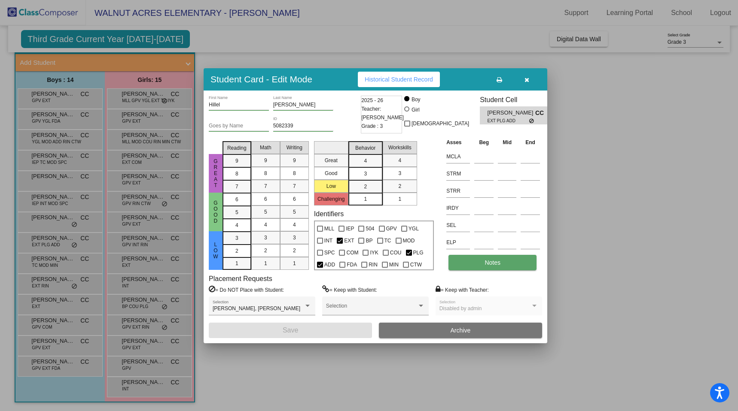
click at [466, 263] on button "Notes" at bounding box center [492, 262] width 88 height 15
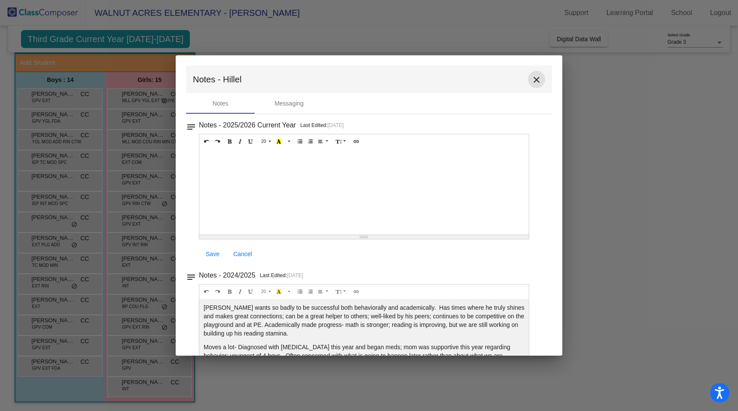
click at [533, 79] on mat-icon "close" at bounding box center [536, 80] width 10 height 10
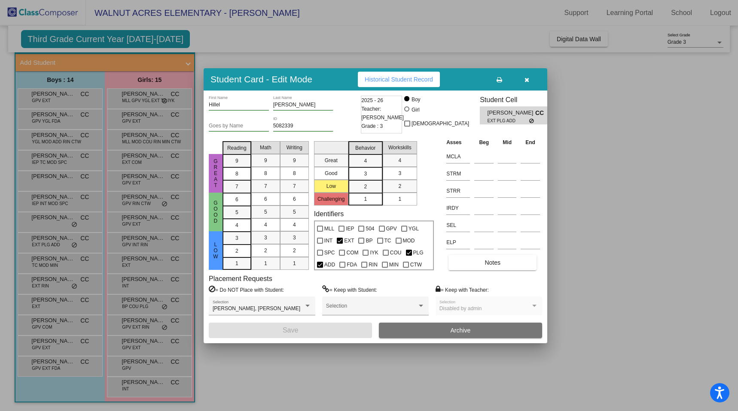
click at [399, 79] on span "Historical Student Record" at bounding box center [399, 79] width 68 height 7
click at [526, 79] on icon "button" at bounding box center [526, 80] width 5 height 6
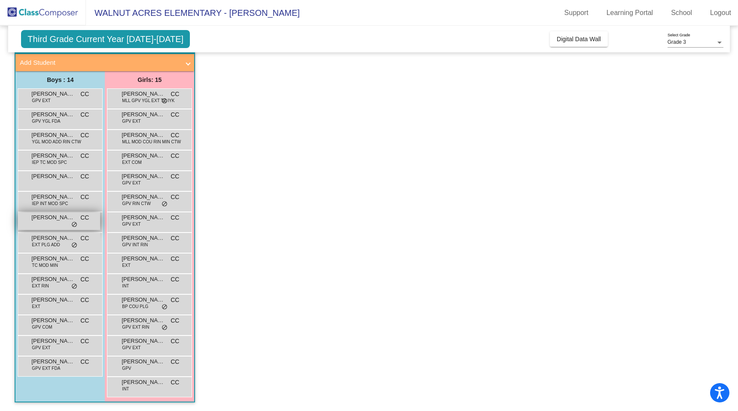
click at [50, 218] on span "Ethan Fudim" at bounding box center [52, 217] width 43 height 9
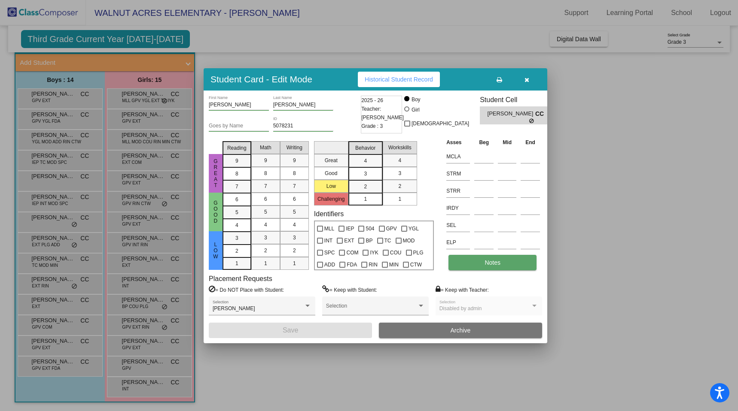
click at [505, 263] on button "Notes" at bounding box center [492, 262] width 88 height 15
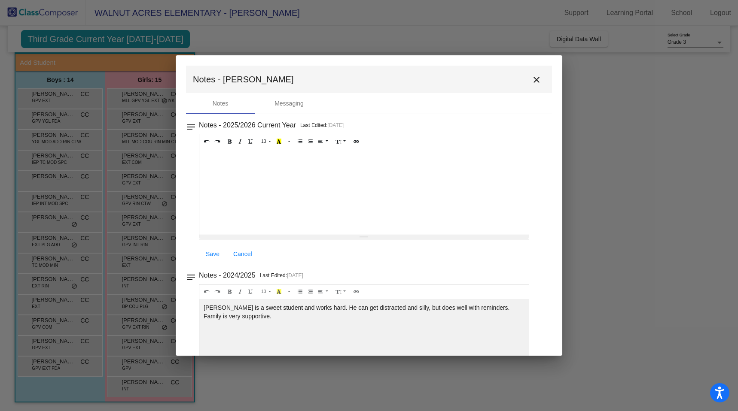
click at [532, 79] on mat-icon "close" at bounding box center [536, 80] width 10 height 10
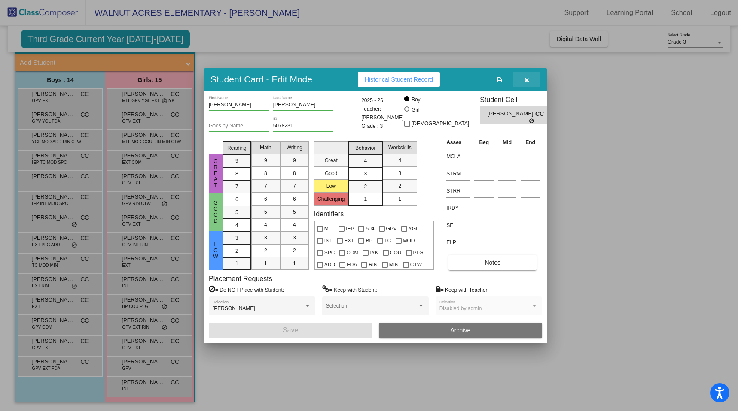
click at [528, 77] on icon "button" at bounding box center [526, 80] width 5 height 6
